Goal: Information Seeking & Learning: Check status

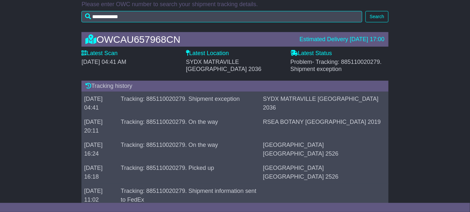
scroll to position [95, 0]
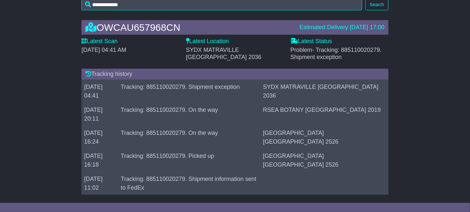
click at [208, 80] on td "Tracking: 885110020279. Shipment exception" at bounding box center [189, 91] width 142 height 23
drag, startPoint x: 208, startPoint y: 80, endPoint x: 263, endPoint y: 86, distance: 55.5
click at [261, 88] on td "Tracking: 885110020279. Shipment exception" at bounding box center [189, 91] width 142 height 23
click at [252, 80] on td "Tracking: 885110020279. Shipment exception" at bounding box center [189, 91] width 142 height 23
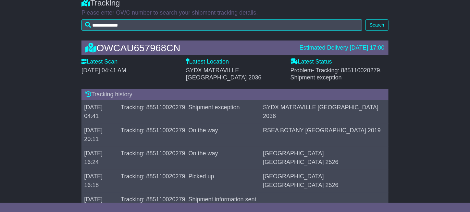
scroll to position [63, 0]
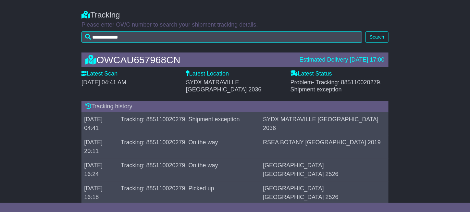
click at [302, 84] on span "Problem - Tracking: 885110020279. Shipment exception" at bounding box center [336, 86] width 91 height 14
click at [305, 89] on span "- Tracking: 885110020279. Shipment exception" at bounding box center [336, 86] width 91 height 14
click at [315, 89] on span "- Tracking: 885110020279. Shipment exception" at bounding box center [336, 86] width 91 height 14
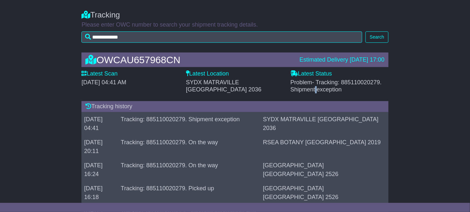
click at [315, 89] on span "- Tracking: 885110020279. Shipment exception" at bounding box center [336, 86] width 91 height 14
click at [303, 88] on span "- Tracking: 885110020279. Shipment exception" at bounding box center [336, 86] width 91 height 14
drag, startPoint x: 303, startPoint y: 88, endPoint x: 337, endPoint y: 90, distance: 34.5
click at [337, 90] on span "- Tracking: 885110020279. Shipment exception" at bounding box center [336, 86] width 91 height 14
click at [342, 90] on div "Problem - Tracking: 885110020279. Shipment exception" at bounding box center [340, 86] width 98 height 14
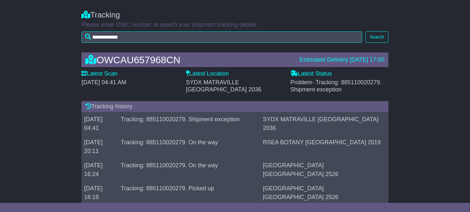
click at [352, 89] on div "Problem - Tracking: 885110020279. Shipment exception" at bounding box center [340, 86] width 98 height 14
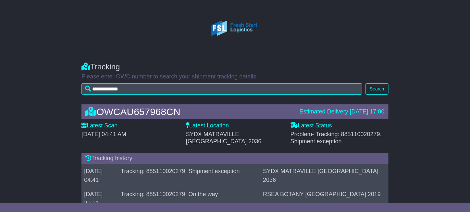
scroll to position [0, 0]
